Goal: Task Accomplishment & Management: Complete application form

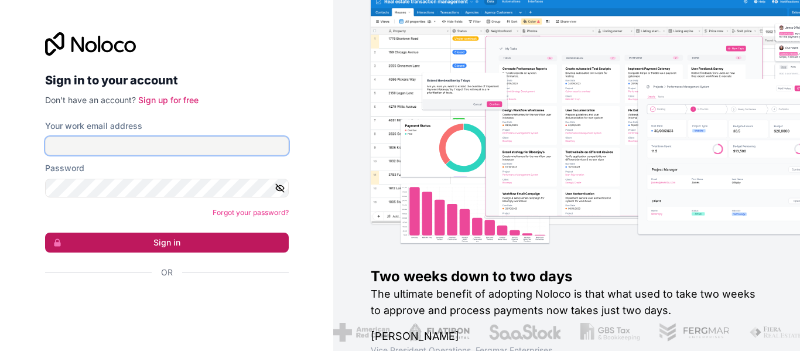
type input "**********"
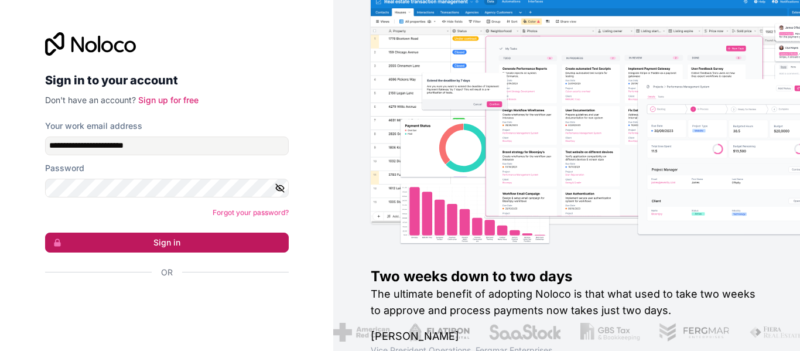
click at [208, 249] on button "Sign in" at bounding box center [166, 242] width 243 height 20
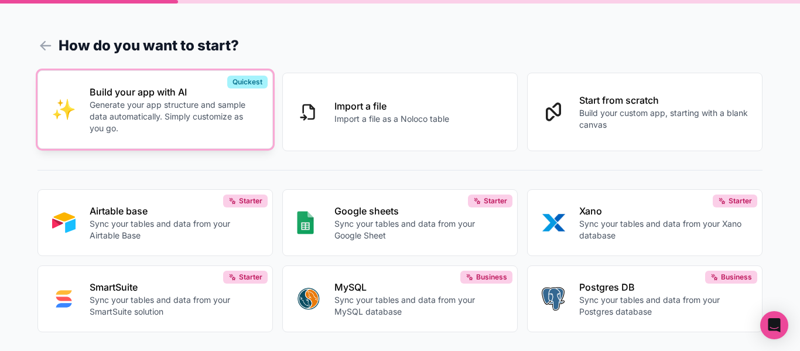
click at [218, 124] on p "Generate your app structure and sample data automatically. Simply customize as …" at bounding box center [174, 116] width 169 height 35
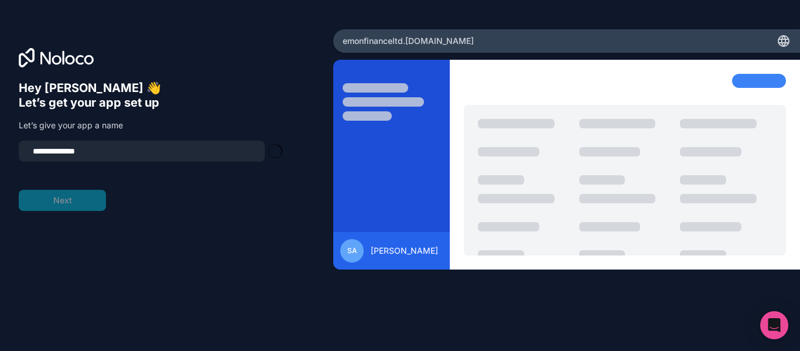
type input "**********"
click at [67, 205] on button "Next" at bounding box center [62, 200] width 87 height 21
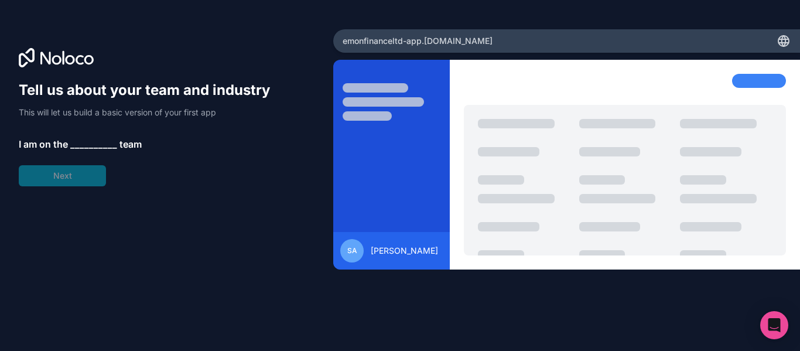
click at [78, 140] on span "__________" at bounding box center [93, 144] width 47 height 14
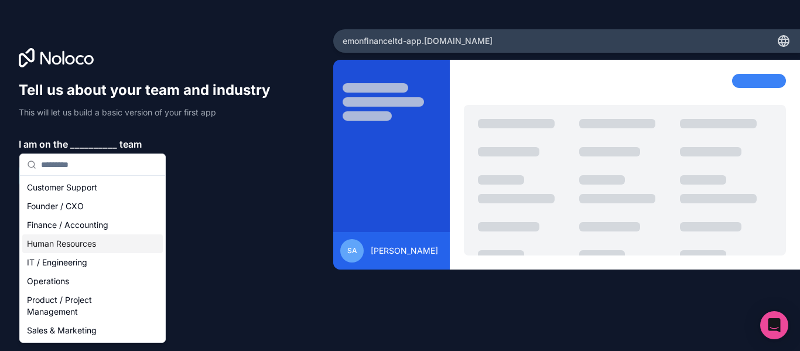
click at [45, 243] on div "Human Resources" at bounding box center [92, 243] width 140 height 19
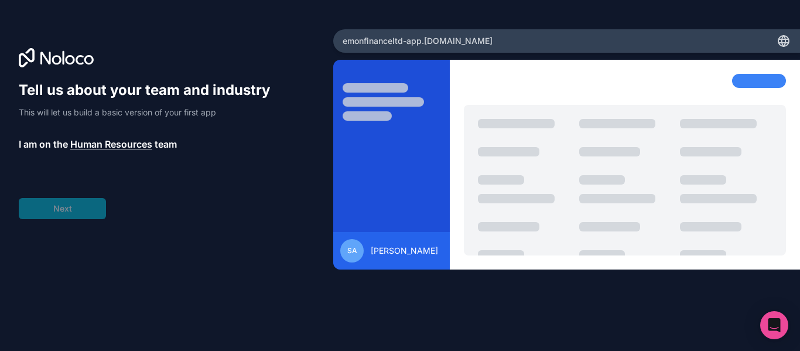
click at [49, 203] on div "Tell us about your team and industry This will let us build a basic version of …" at bounding box center [150, 150] width 262 height 138
click at [102, 175] on span "__________" at bounding box center [97, 177] width 47 height 14
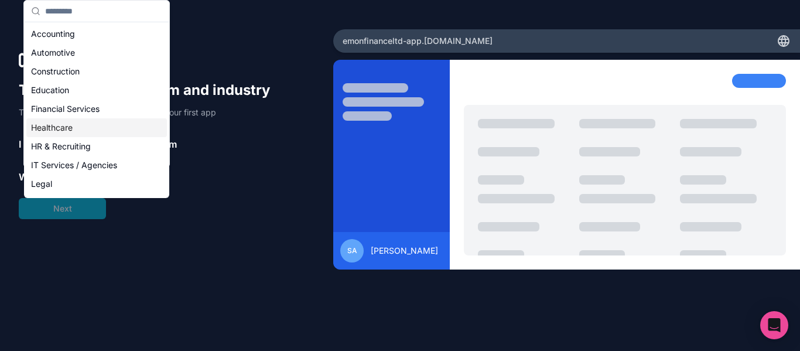
click at [95, 132] on div "Healthcare" at bounding box center [96, 127] width 140 height 19
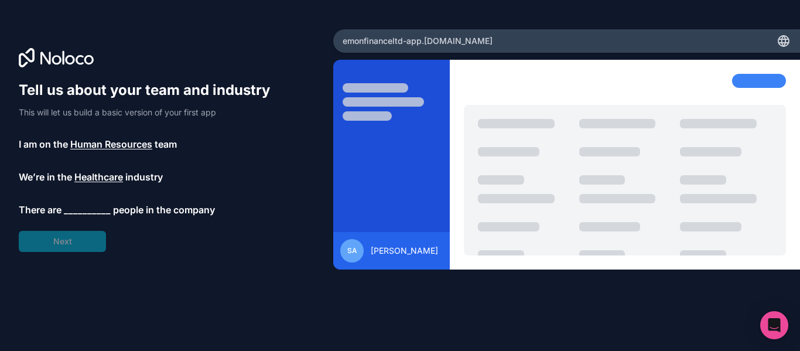
click at [73, 241] on div "Tell us about your team and industry This will let us build a basic version of …" at bounding box center [150, 166] width 262 height 171
click at [84, 215] on span "__________" at bounding box center [87, 210] width 47 height 14
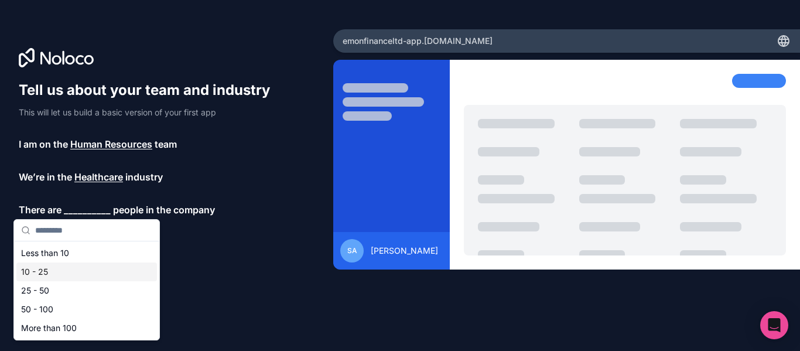
click at [90, 265] on div "10 - 25" at bounding box center [86, 271] width 140 height 19
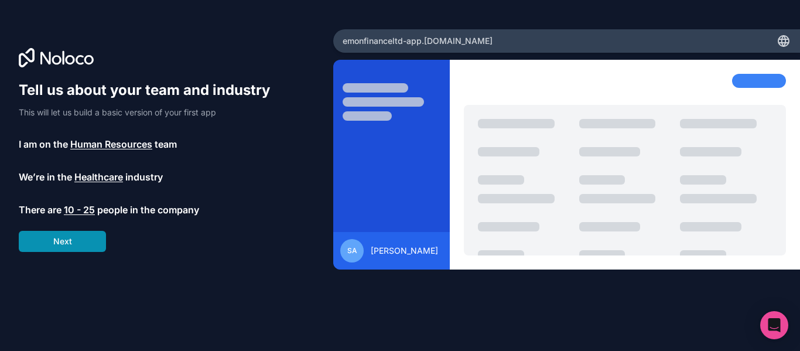
click at [70, 245] on button "Next" at bounding box center [62, 241] width 87 height 21
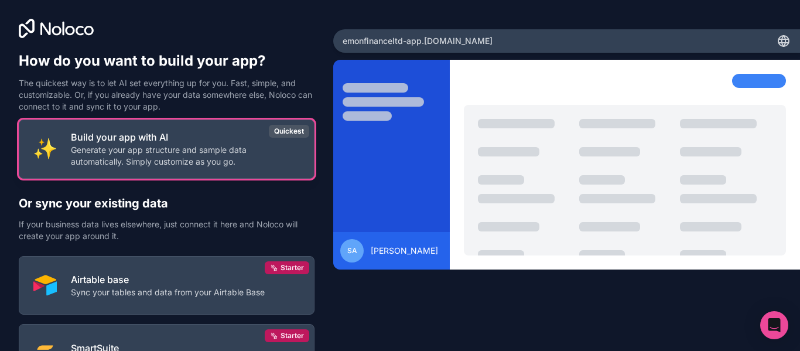
click at [160, 140] on p "Build your app with AI" at bounding box center [185, 137] width 229 height 14
click at [180, 162] on p "Generate your app structure and sample data automatically. Simply customize as …" at bounding box center [185, 155] width 229 height 23
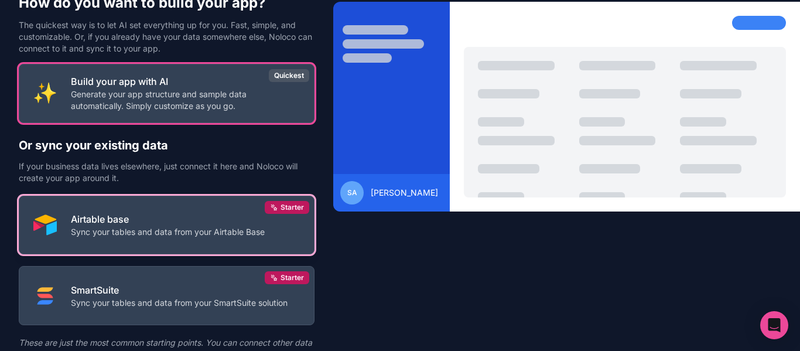
scroll to position [112, 0]
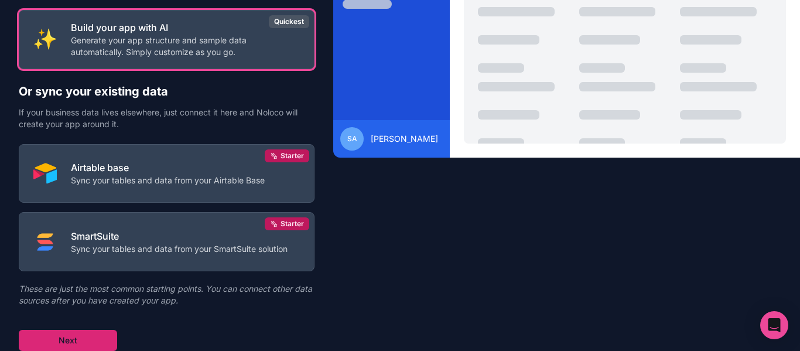
click at [86, 338] on button "Next" at bounding box center [68, 340] width 98 height 21
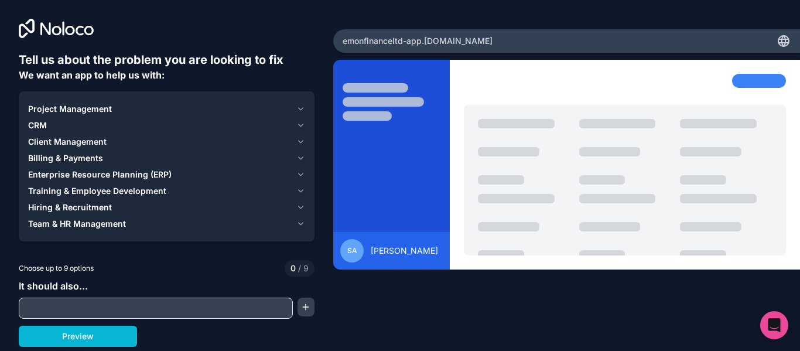
click at [132, 311] on input "text" at bounding box center [156, 308] width 268 height 16
click at [71, 342] on button "Preview" at bounding box center [78, 335] width 118 height 21
click at [95, 310] on input "text" at bounding box center [156, 308] width 268 height 16
type input "****"
click at [304, 304] on button "button" at bounding box center [306, 306] width 18 height 19
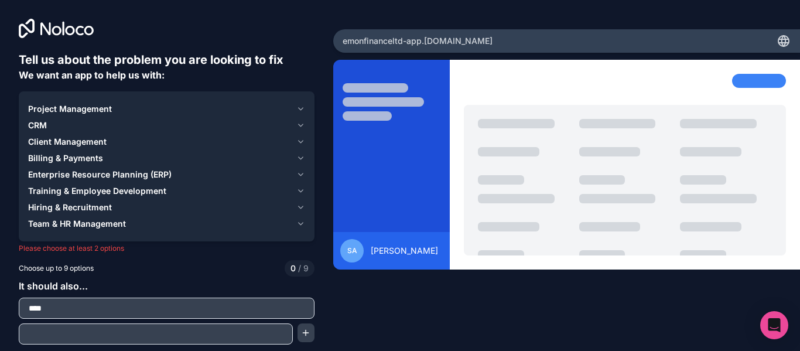
scroll to position [22, 0]
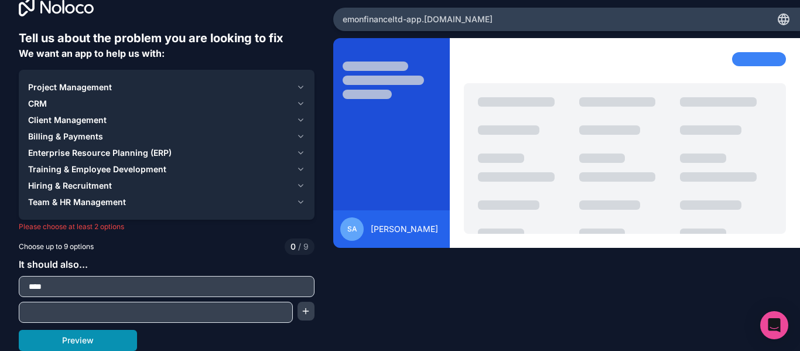
click at [134, 342] on button "Preview" at bounding box center [78, 340] width 118 height 21
click at [132, 341] on button "Preview" at bounding box center [78, 340] width 118 height 21
click at [115, 161] on button "Training & Employee Development" at bounding box center [166, 169] width 277 height 16
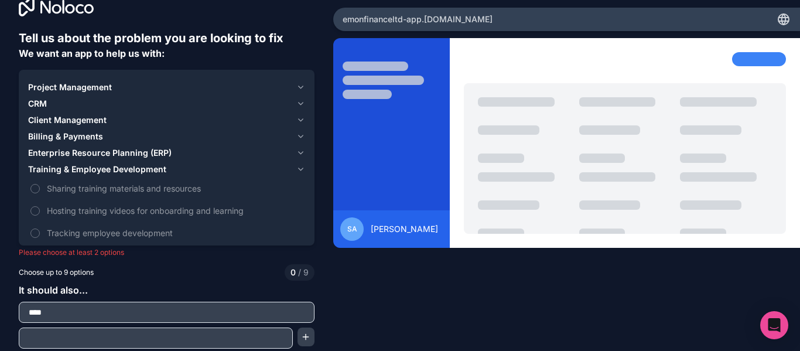
click at [160, 153] on span "Enterprise Resource Planning (ERP)" at bounding box center [99, 153] width 143 height 12
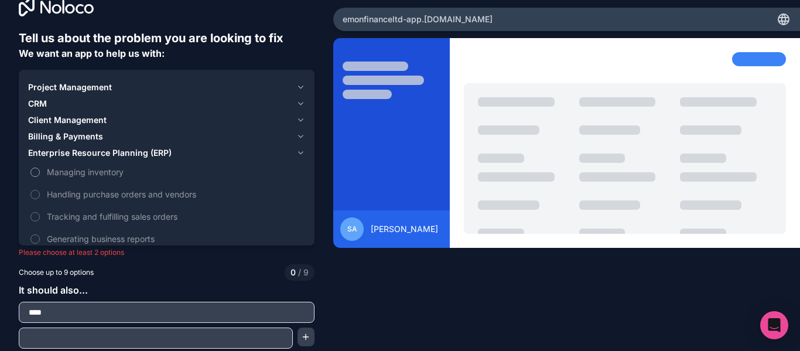
click at [138, 169] on span "Managing inventory" at bounding box center [175, 172] width 256 height 12
click at [40, 169] on button "Managing inventory" at bounding box center [34, 171] width 9 height 9
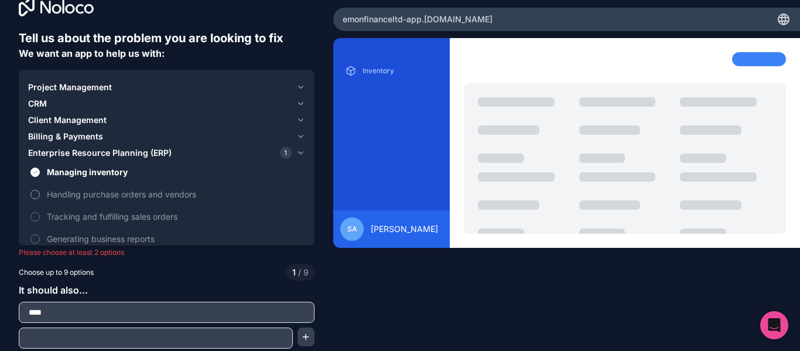
click at [116, 195] on span "Handling purchase orders and vendors" at bounding box center [175, 194] width 256 height 12
click at [40, 195] on button "Handling purchase orders and vendors" at bounding box center [34, 194] width 9 height 9
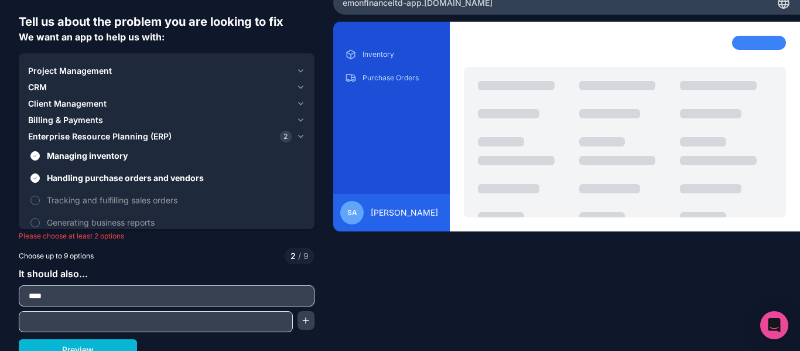
scroll to position [47, 0]
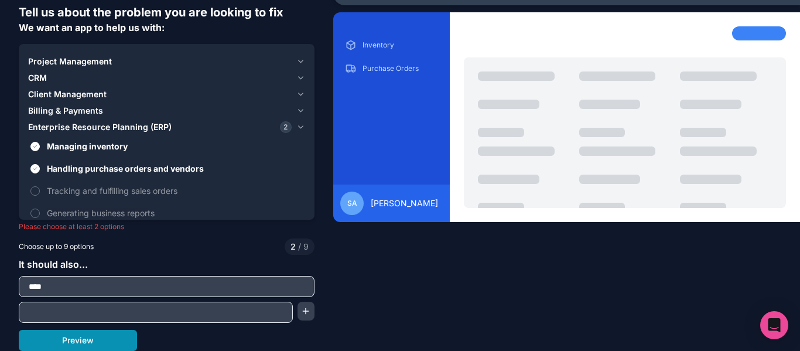
click at [85, 341] on button "Preview" at bounding box center [78, 340] width 118 height 21
